Goal: Navigation & Orientation: Find specific page/section

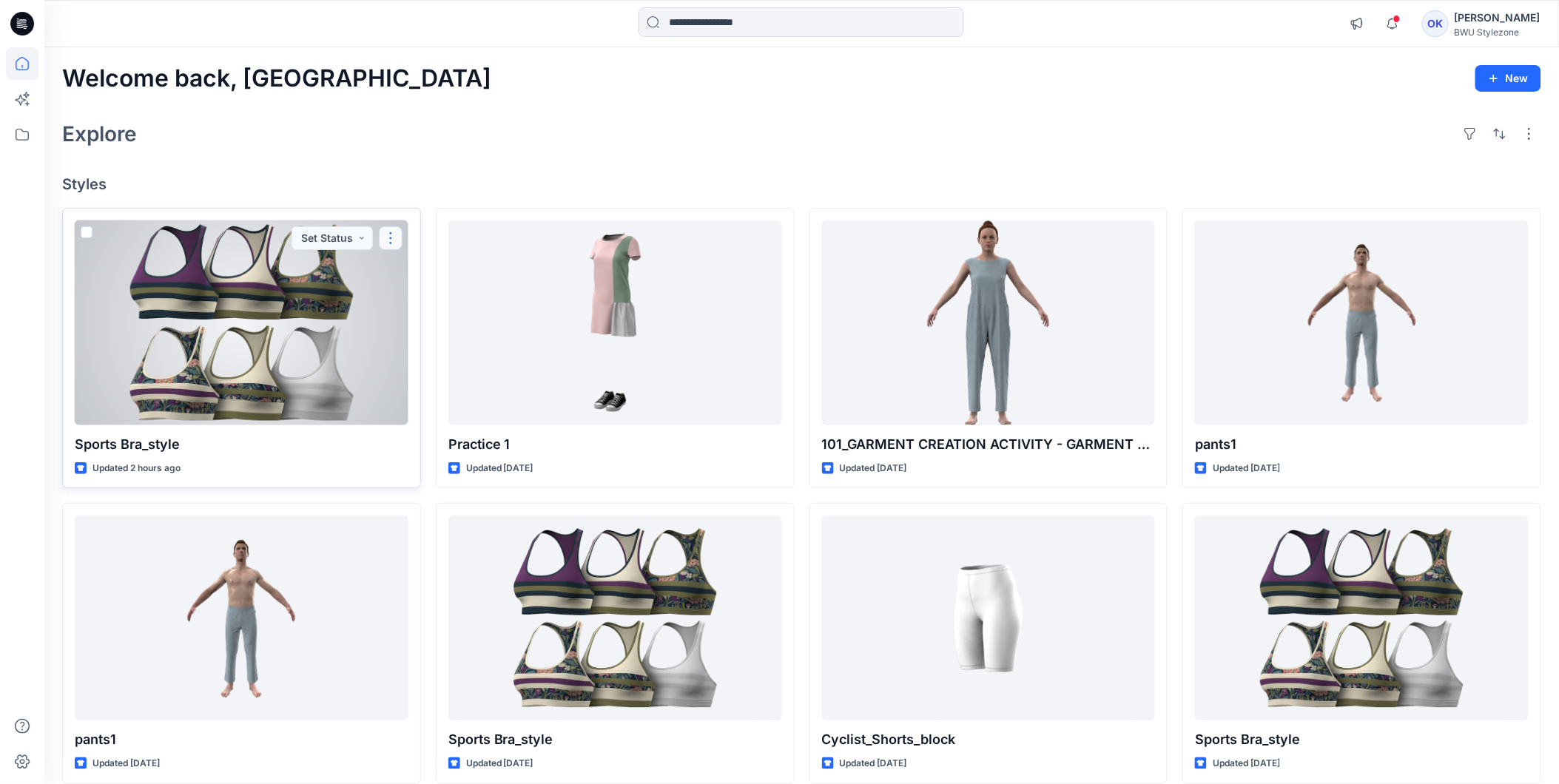
click at [393, 233] on button "button" at bounding box center [390, 238] width 24 height 24
click at [212, 342] on div at bounding box center [241, 323] width 334 height 205
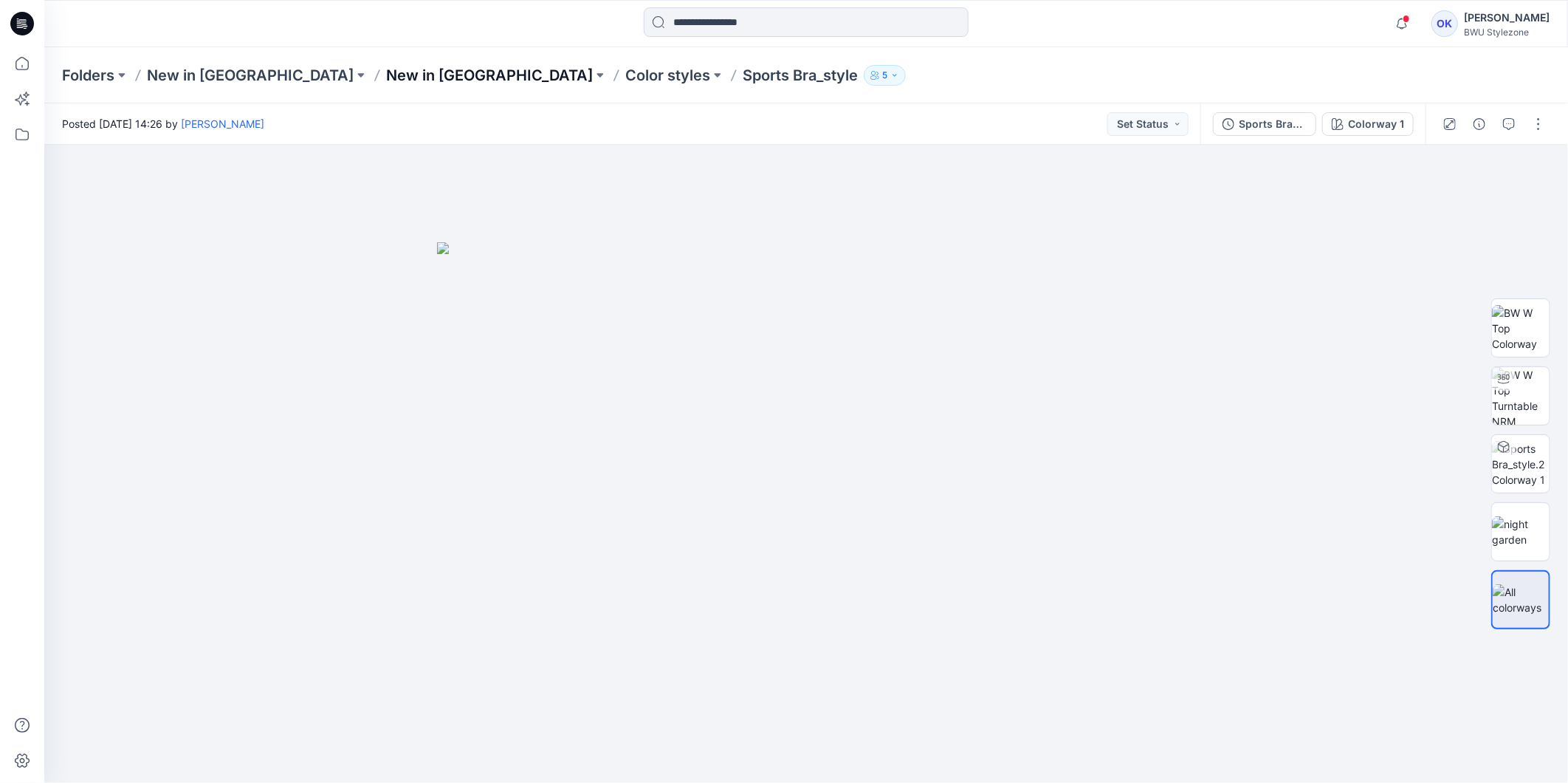
click at [387, 67] on p "New in [GEOGRAPHIC_DATA]" at bounding box center [490, 75] width 207 height 21
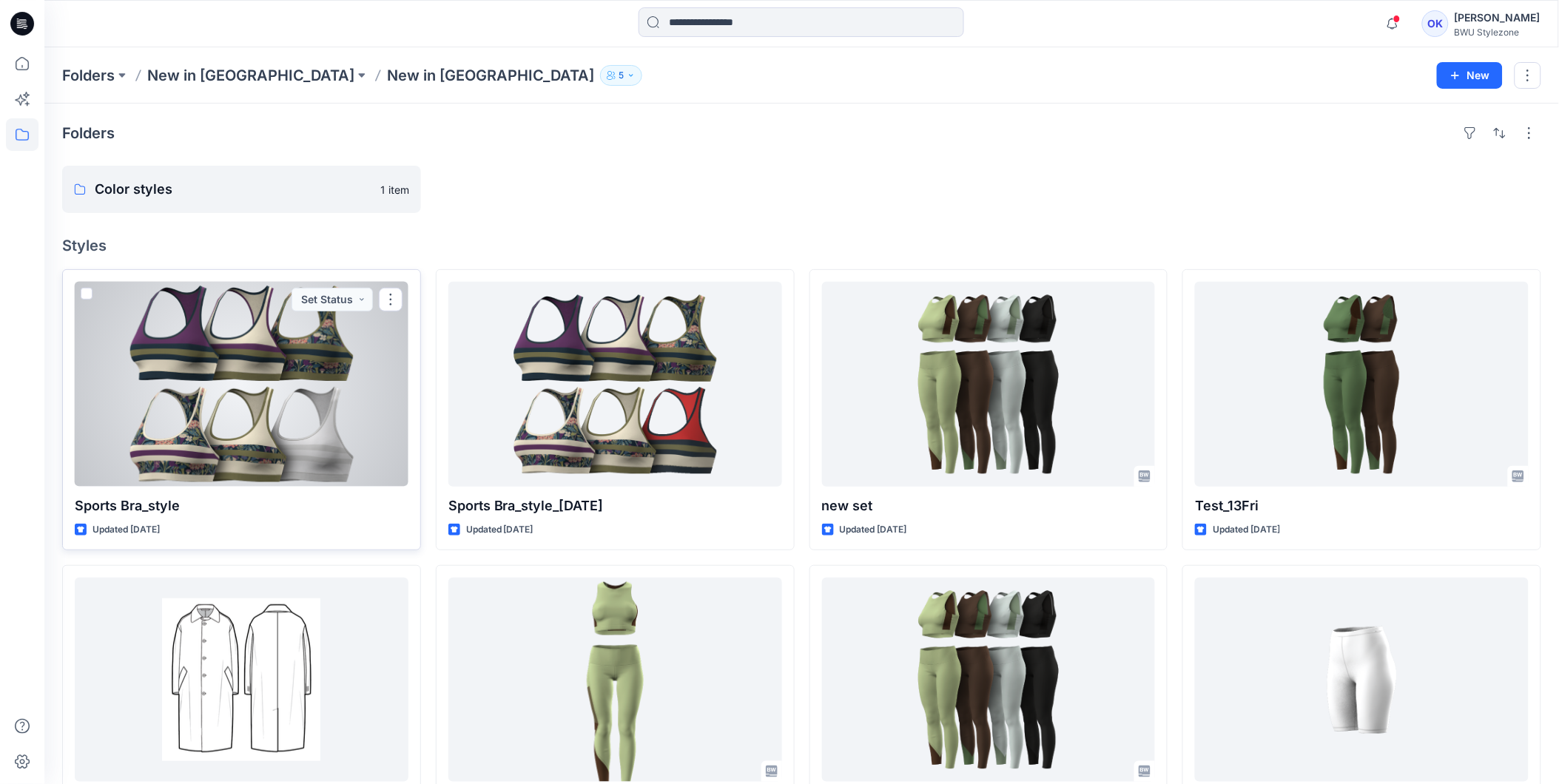
click at [210, 437] on div at bounding box center [241, 384] width 334 height 205
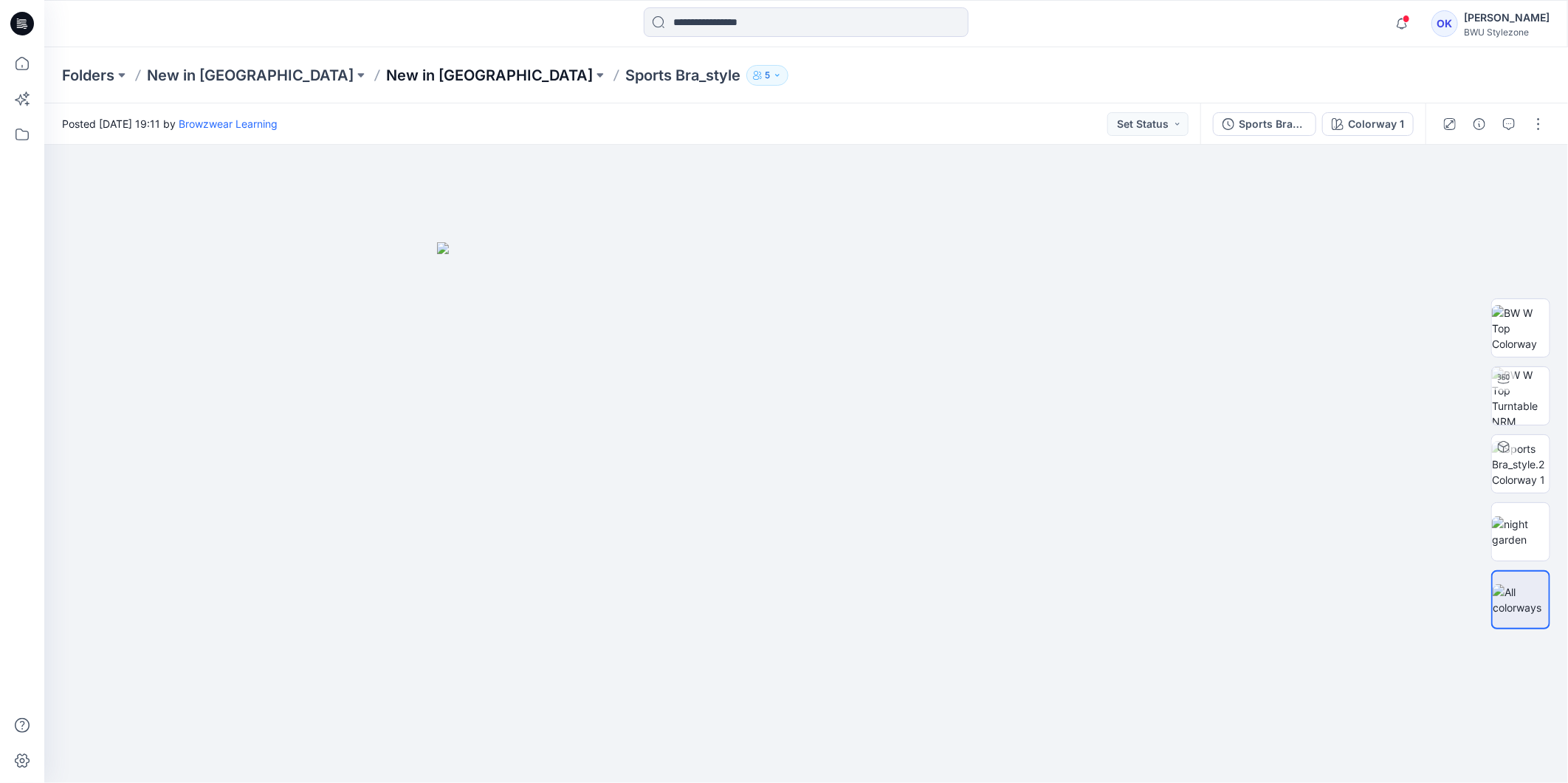
click at [387, 70] on p "New in [GEOGRAPHIC_DATA]" at bounding box center [490, 75] width 207 height 21
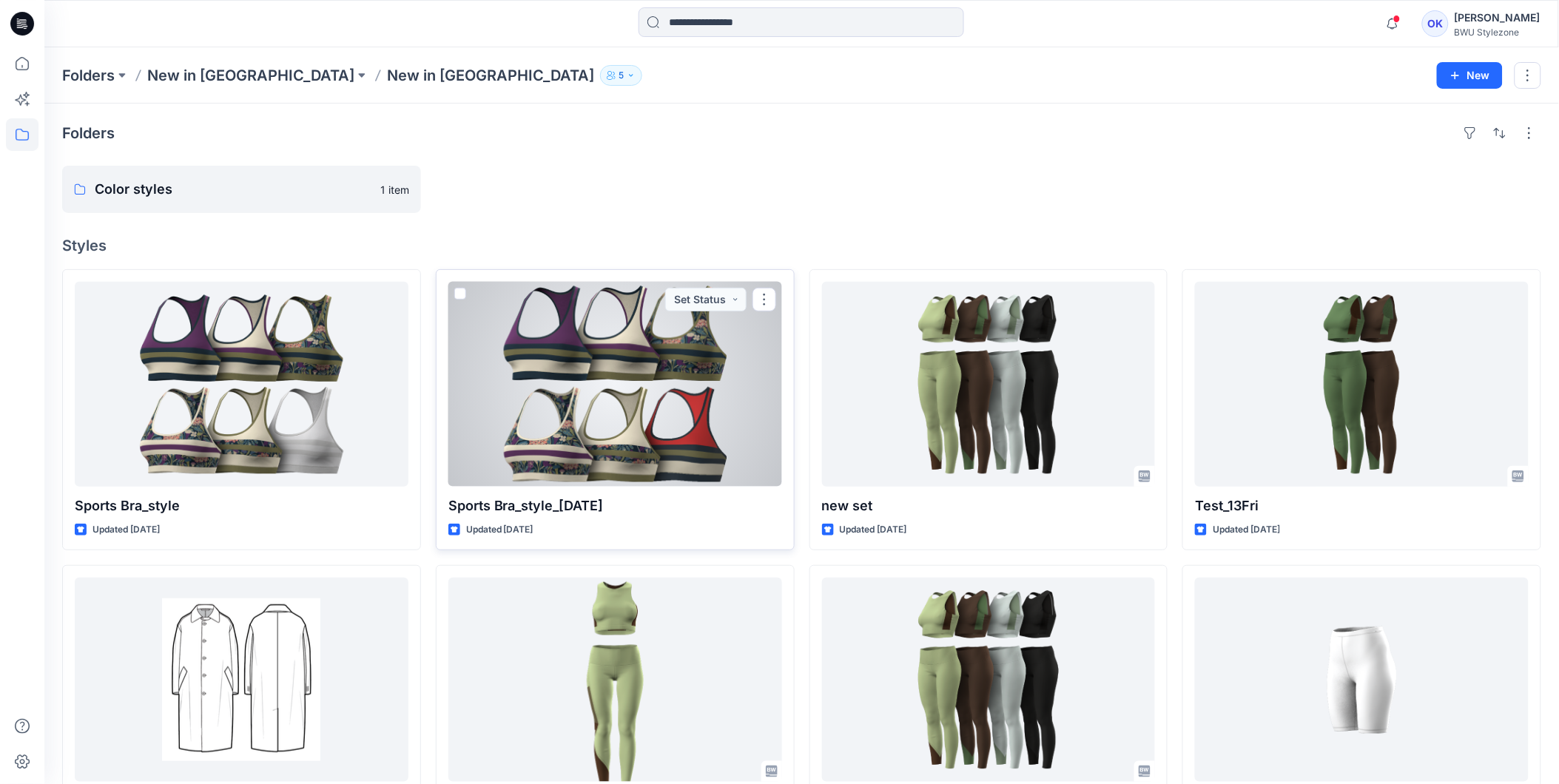
click at [776, 299] on div at bounding box center [616, 384] width 334 height 205
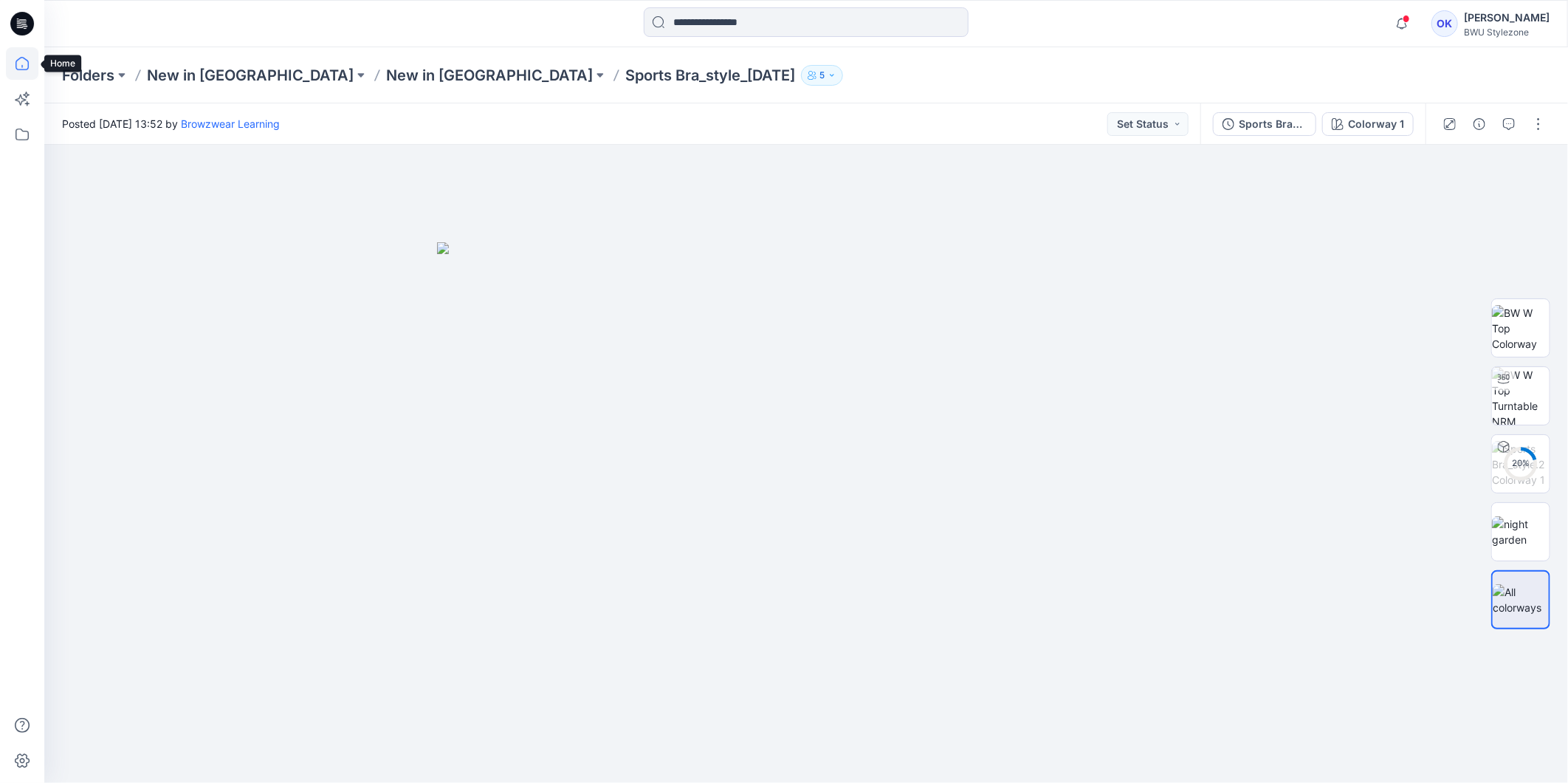
click at [17, 64] on icon at bounding box center [22, 63] width 13 height 13
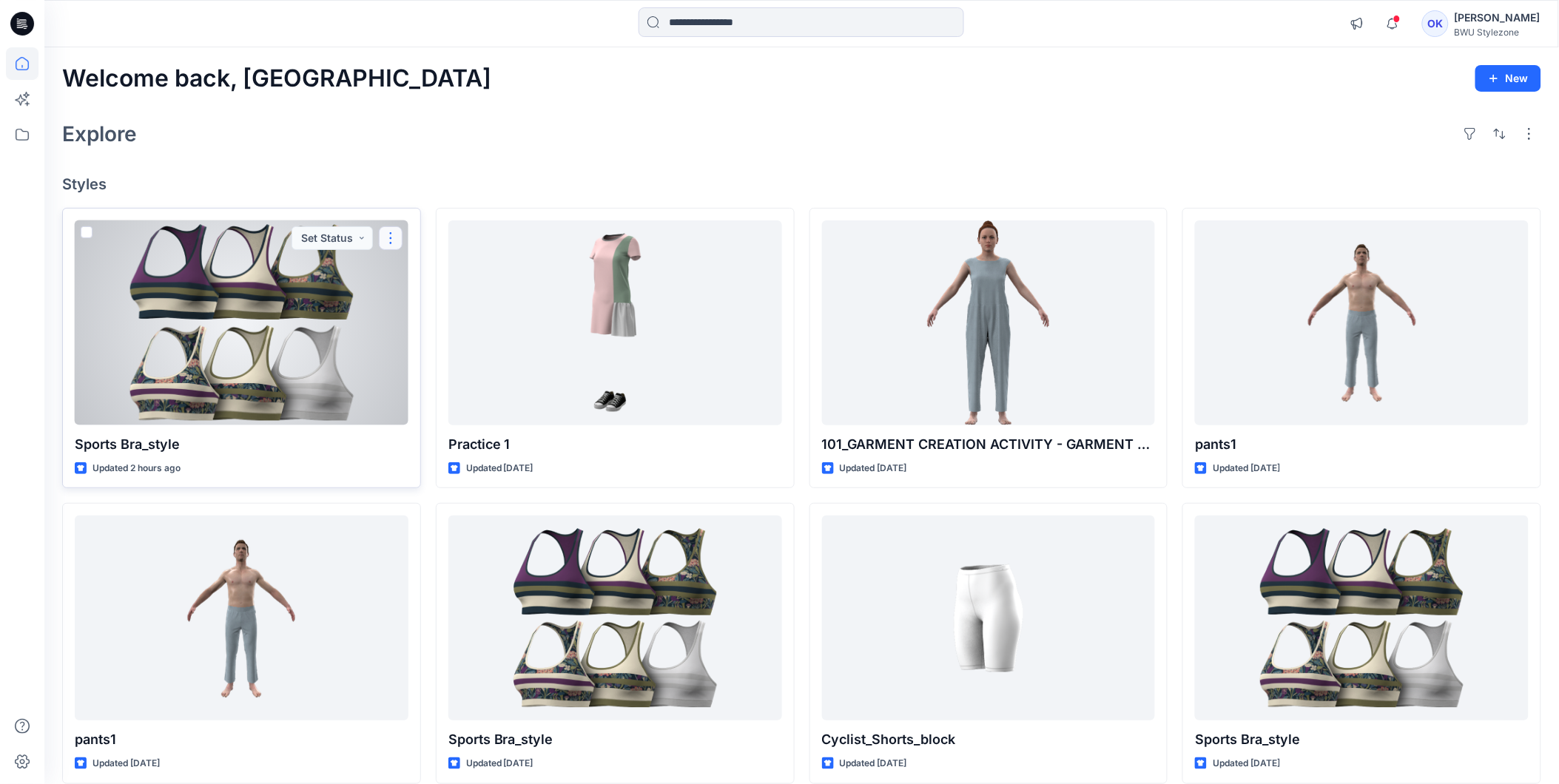
click at [388, 237] on button "button" at bounding box center [390, 238] width 24 height 24
click at [231, 316] on div at bounding box center [241, 323] width 334 height 205
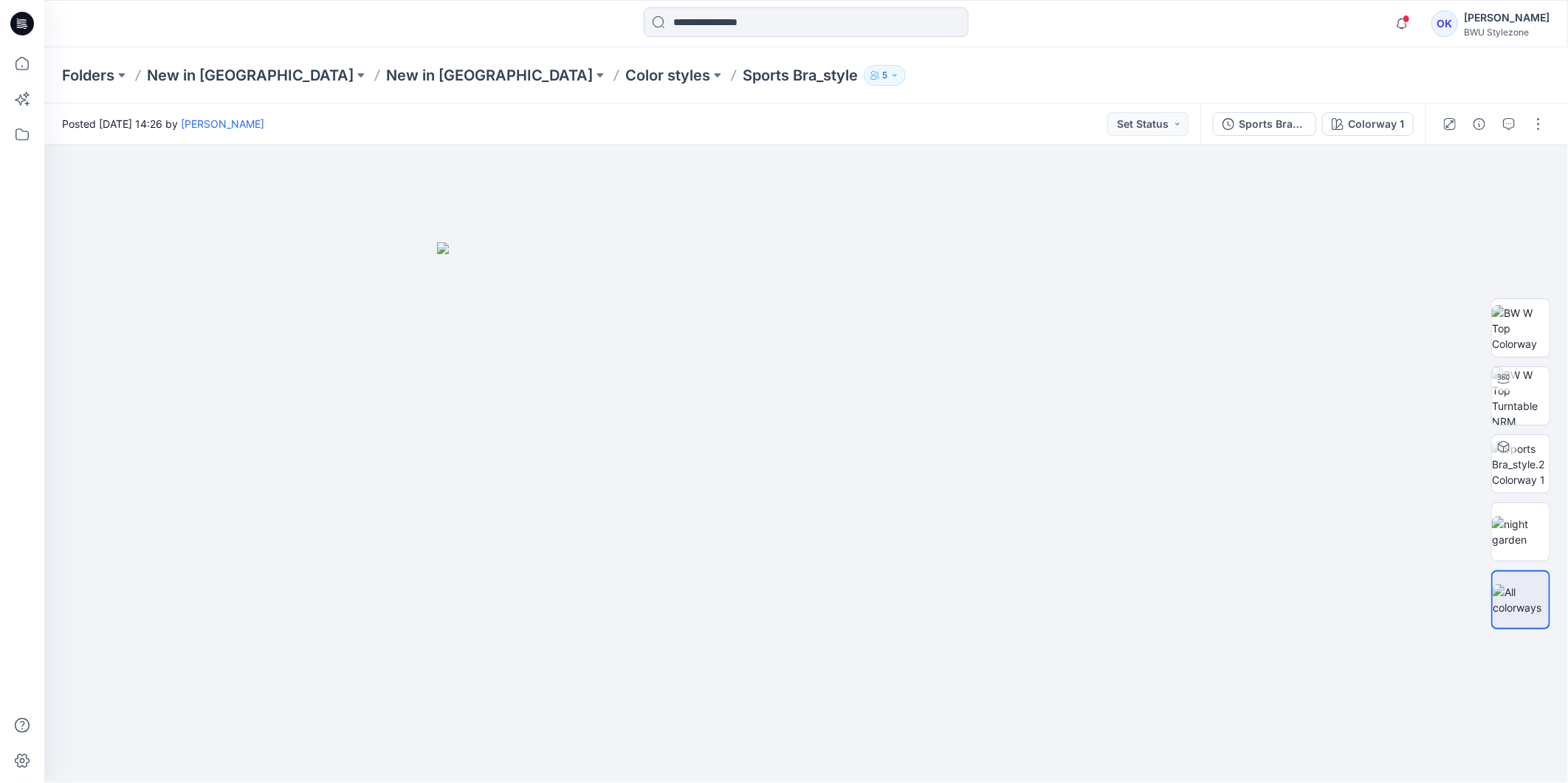
click at [864, 79] on button "5" at bounding box center [885, 75] width 42 height 21
